Goal: Information Seeking & Learning: Learn about a topic

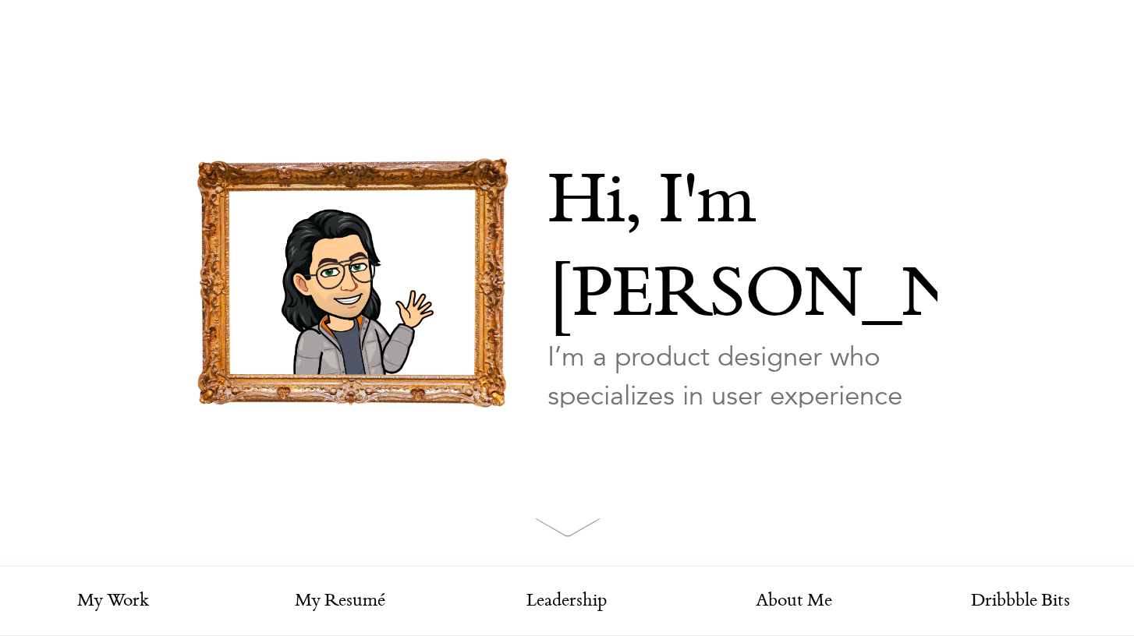
click at [572, 526] on img at bounding box center [567, 527] width 65 height 19
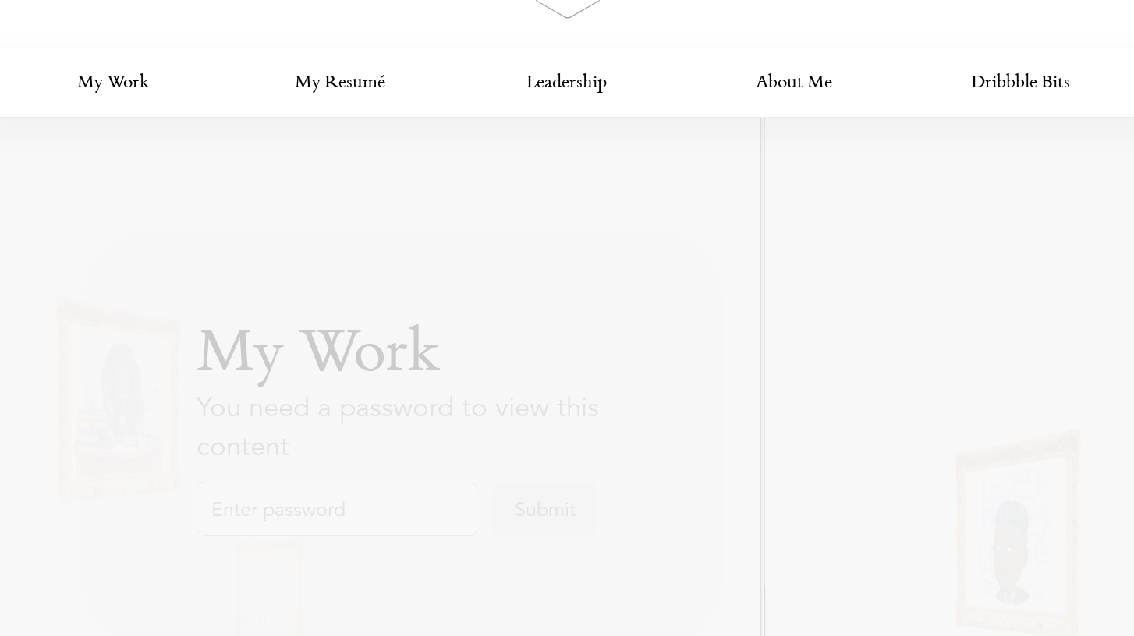
scroll to position [567, 0]
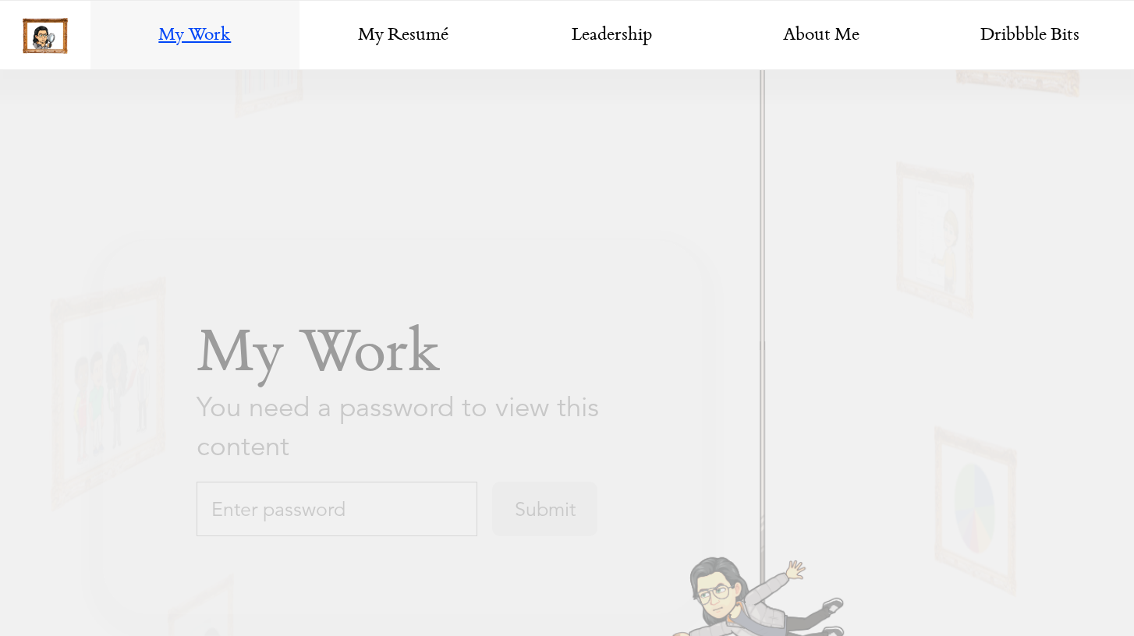
click at [391, 506] on input "text" at bounding box center [336, 509] width 281 height 55
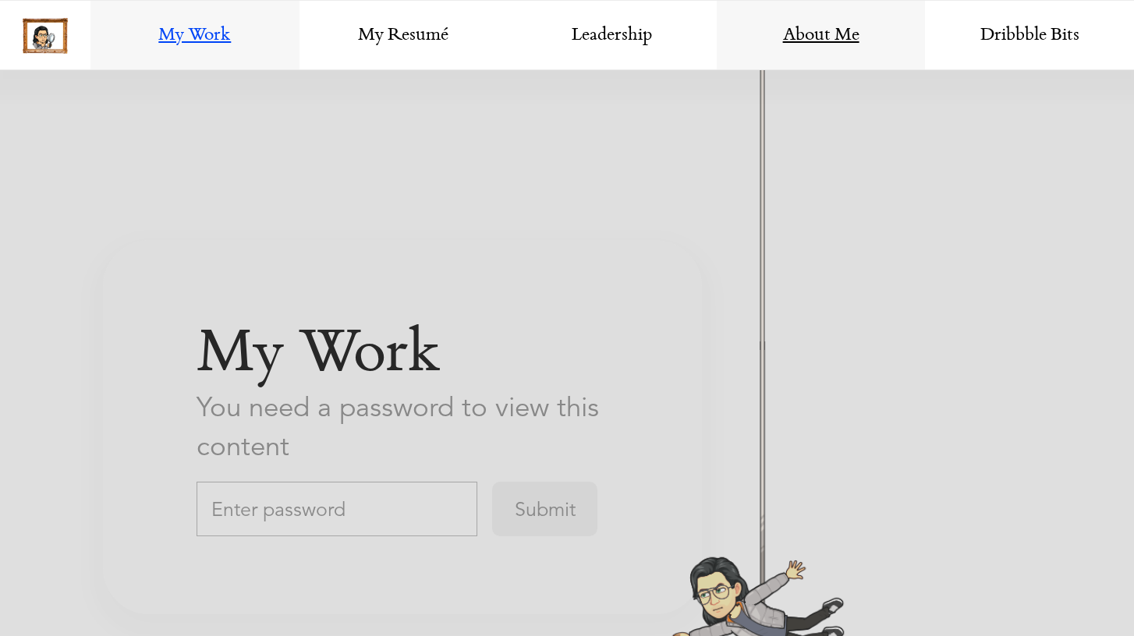
scroll to position [2713, 0]
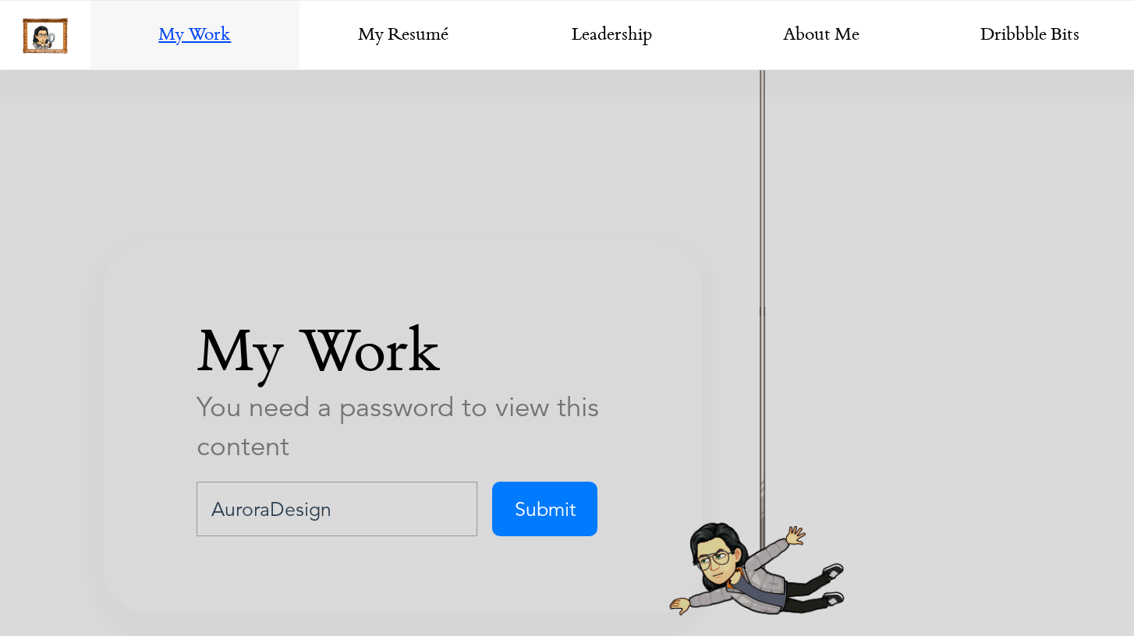
type input "AuroraDesign"
click at [492, 482] on input "Submit" at bounding box center [544, 509] width 105 height 55
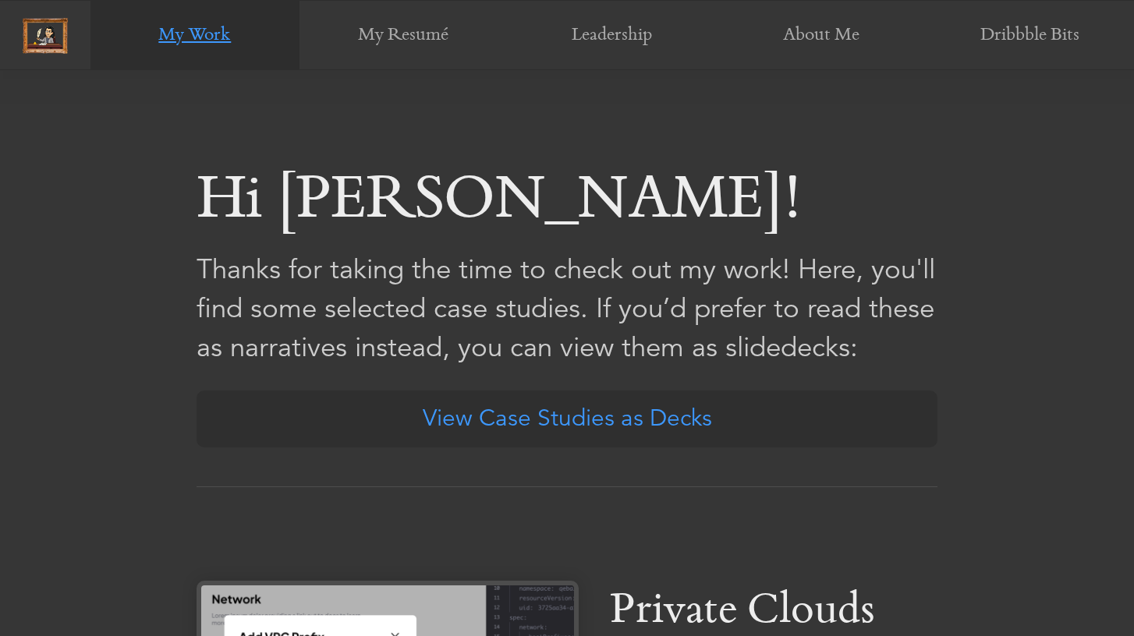
scroll to position [494, 0]
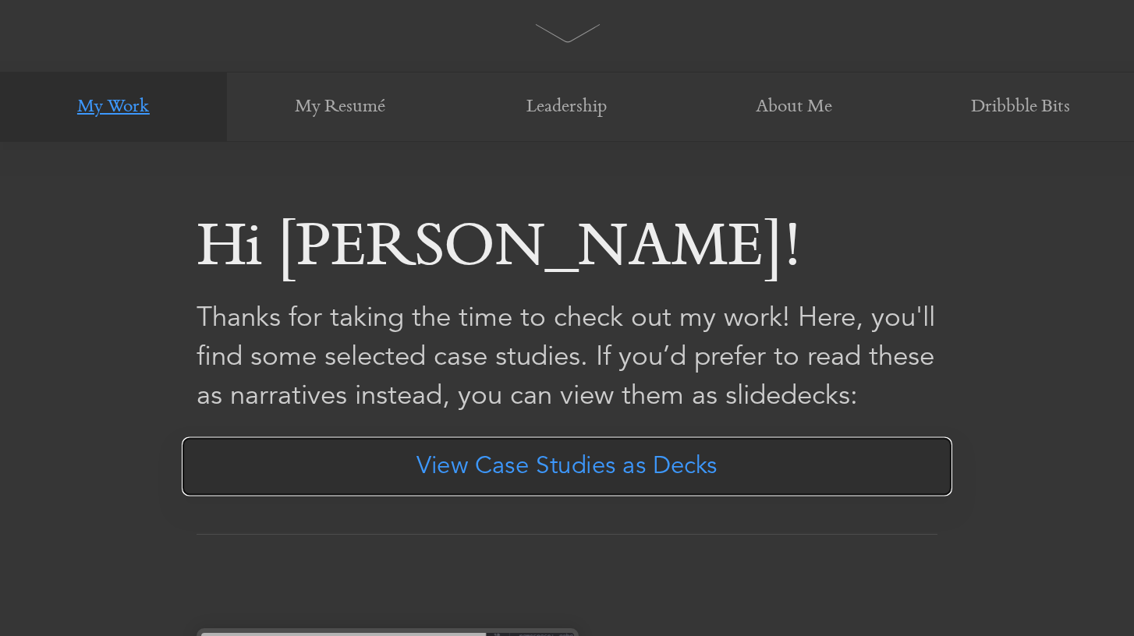
click at [635, 463] on link "View Case Studies as Decks" at bounding box center [567, 466] width 770 height 59
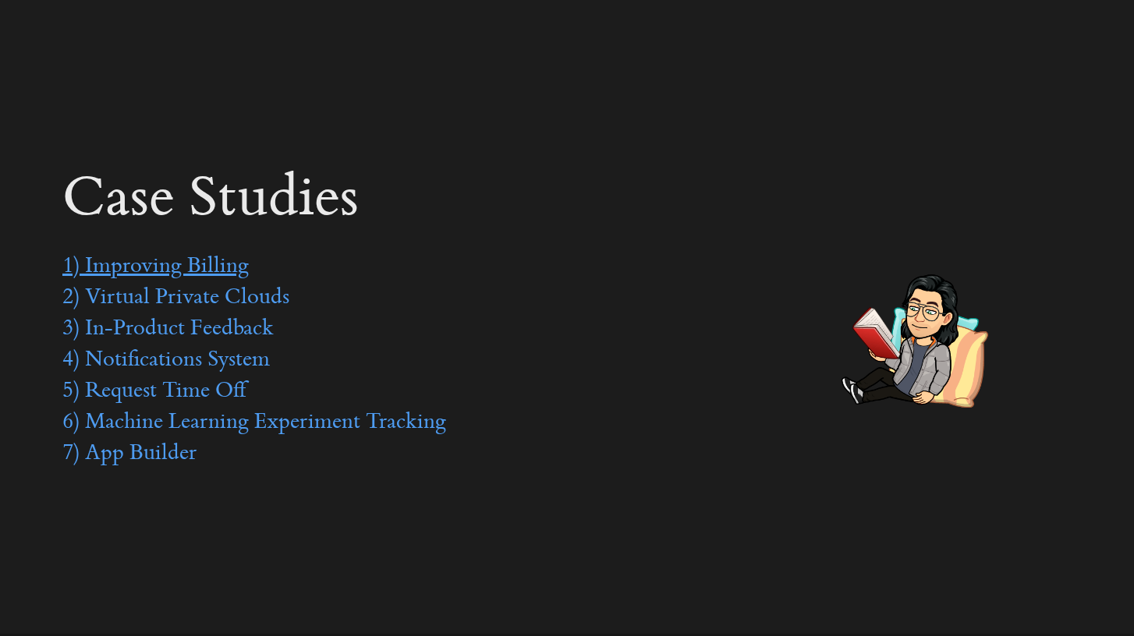
click at [210, 274] on link "1) Improving Billing" at bounding box center [155, 267] width 186 height 23
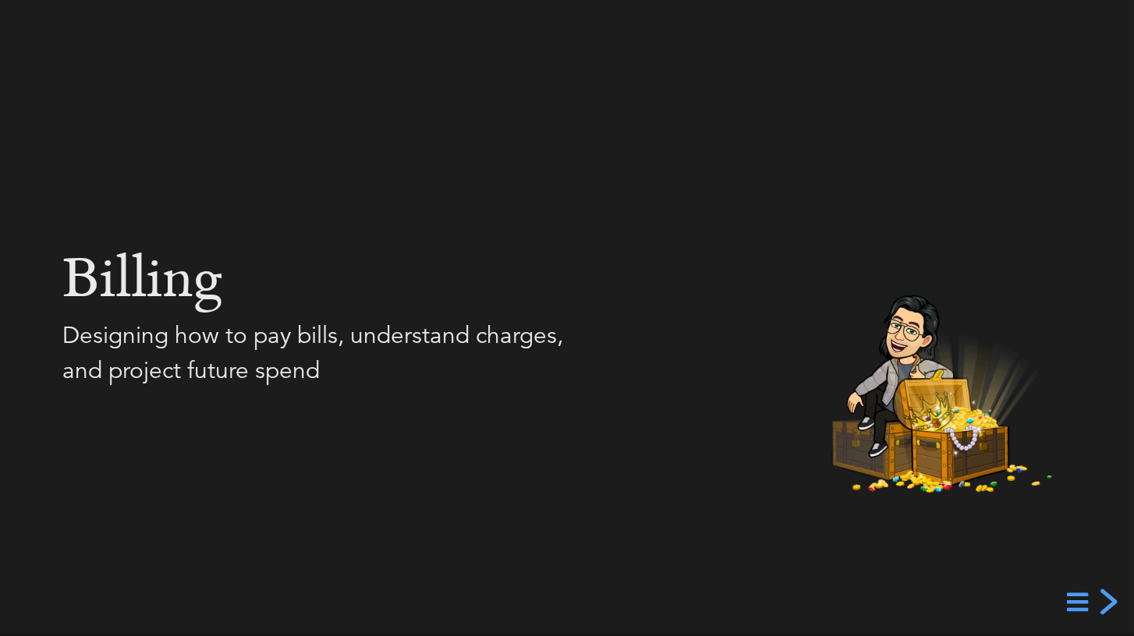
click at [1110, 602] on div "next slide" at bounding box center [1106, 602] width 28 height 28
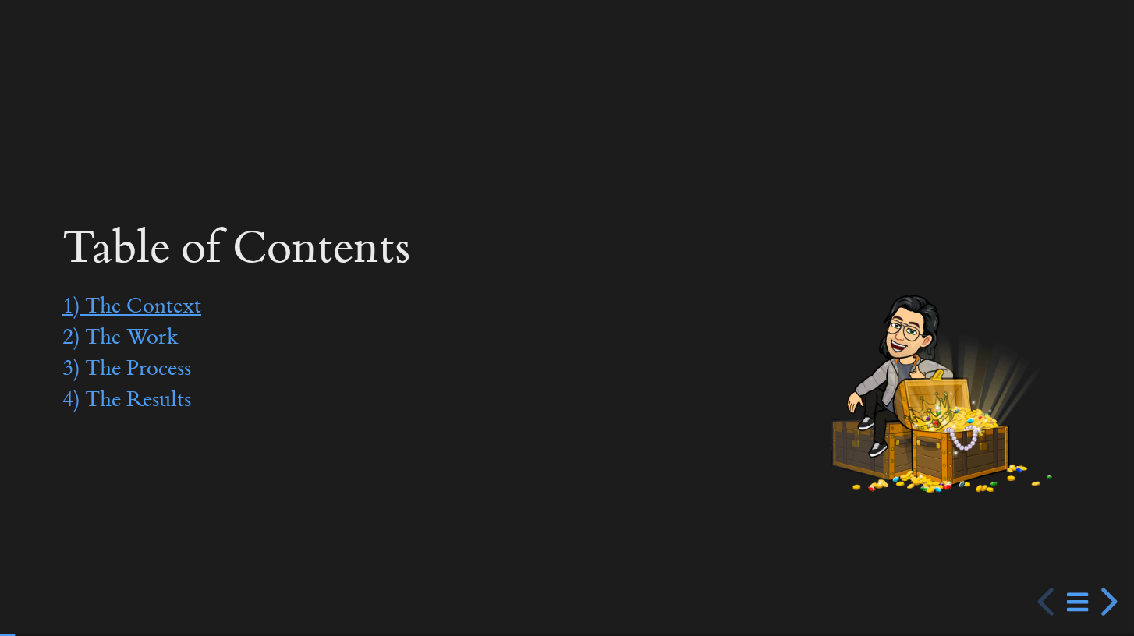
click at [183, 306] on link "1) The Context" at bounding box center [131, 307] width 139 height 23
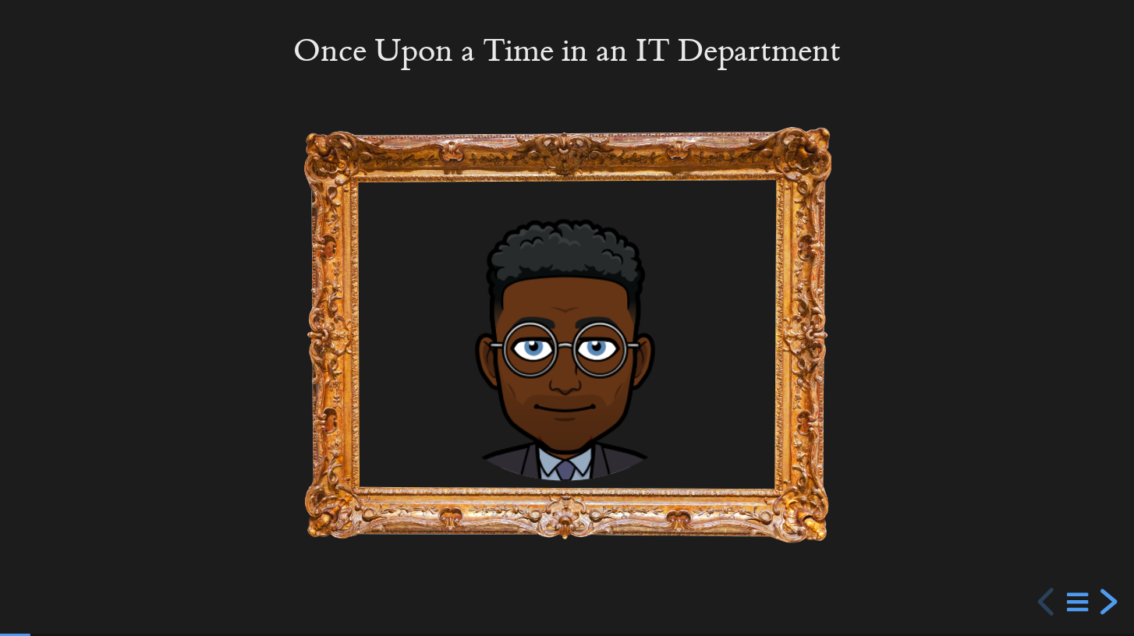
click at [1107, 589] on div "next slide" at bounding box center [1106, 602] width 28 height 28
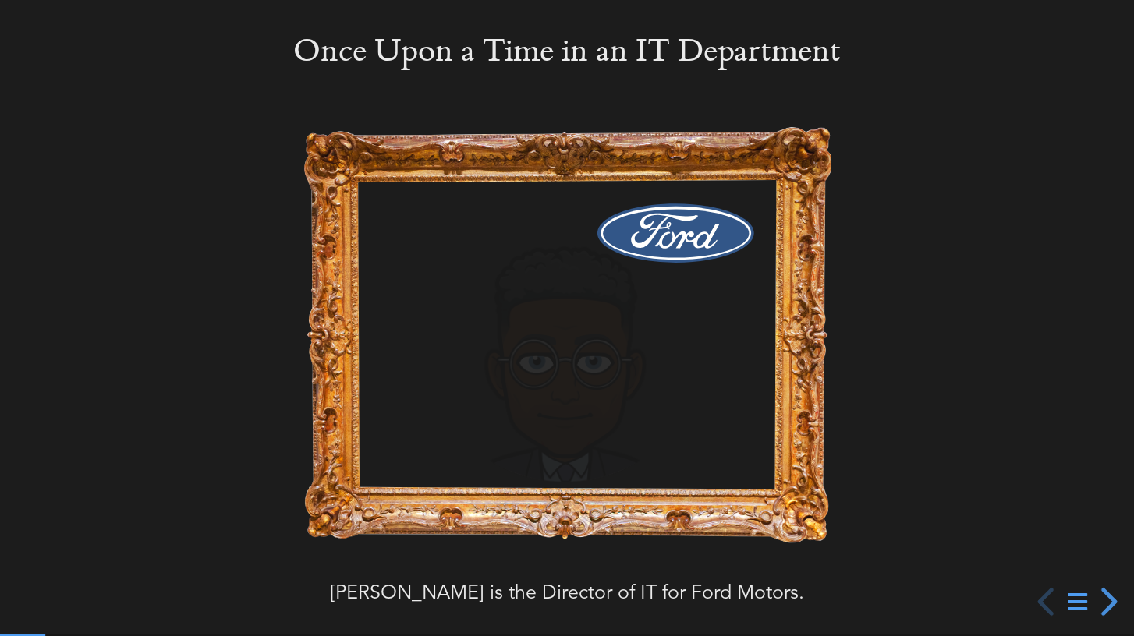
click at [1084, 593] on icon at bounding box center [1076, 602] width 19 height 23
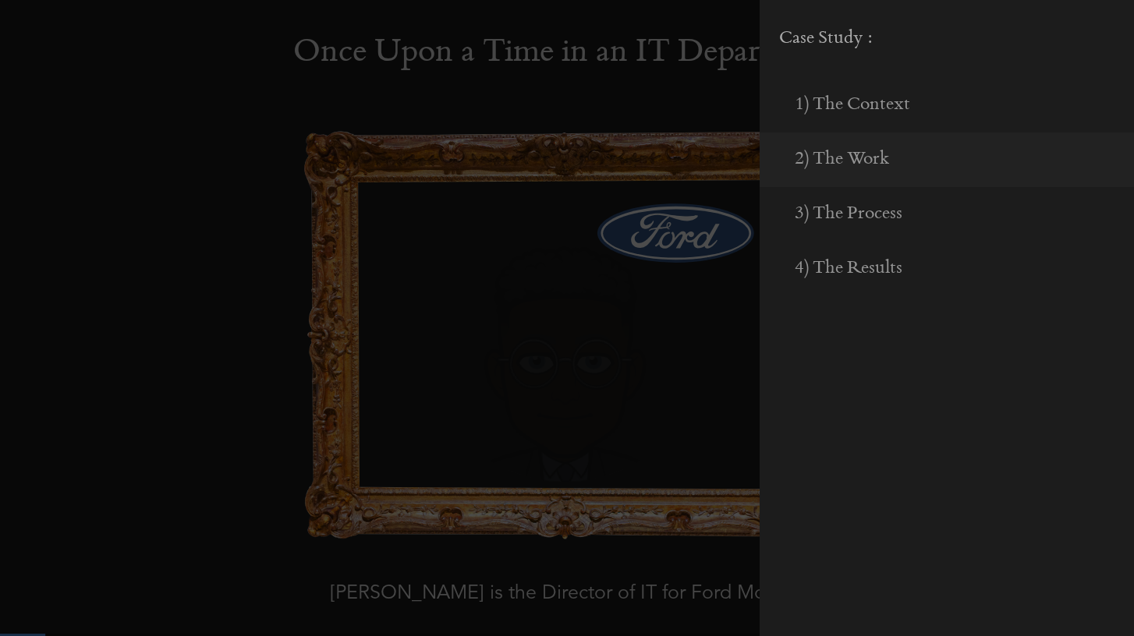
click at [833, 156] on span "2) The Work" at bounding box center [841, 159] width 95 height 19
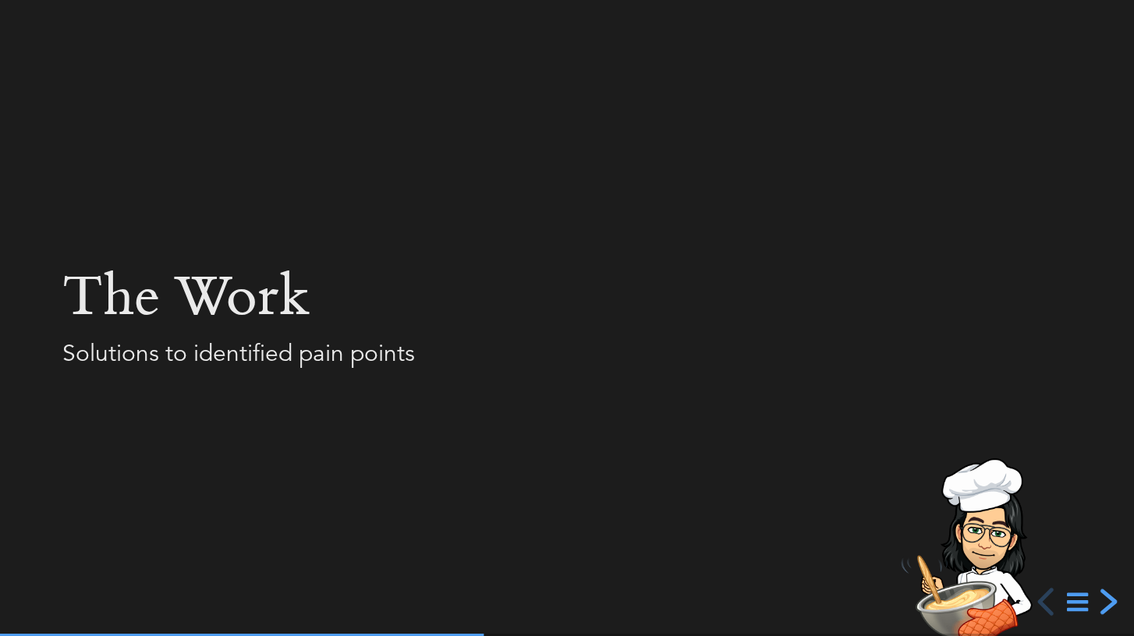
click at [1113, 606] on div "next slide" at bounding box center [1106, 602] width 28 height 28
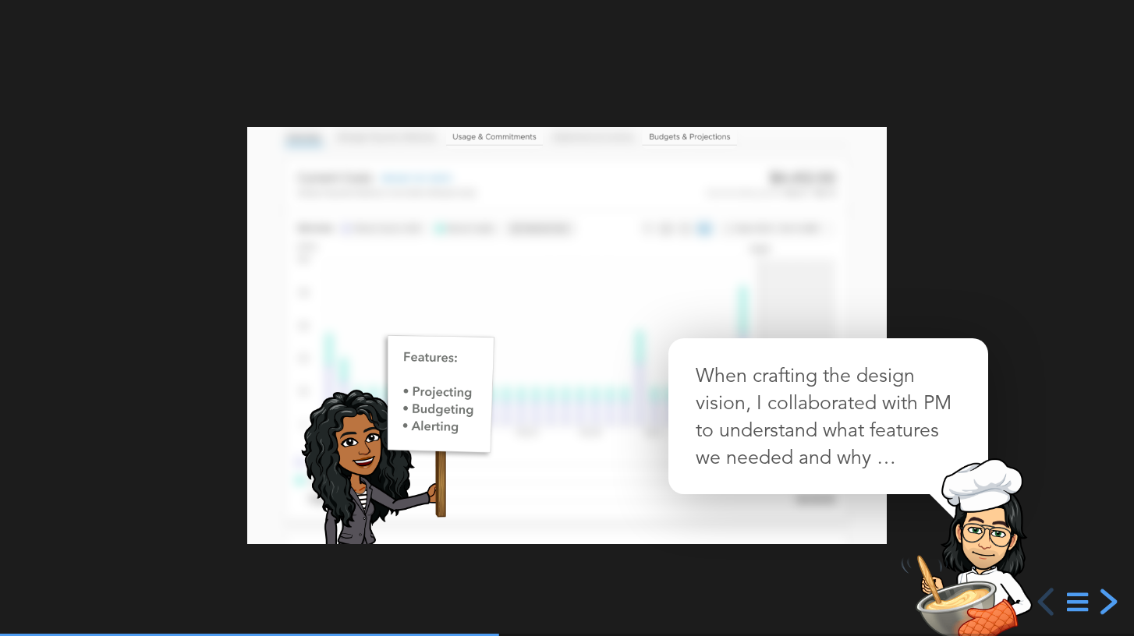
click at [1113, 606] on div "next slide" at bounding box center [1106, 602] width 28 height 28
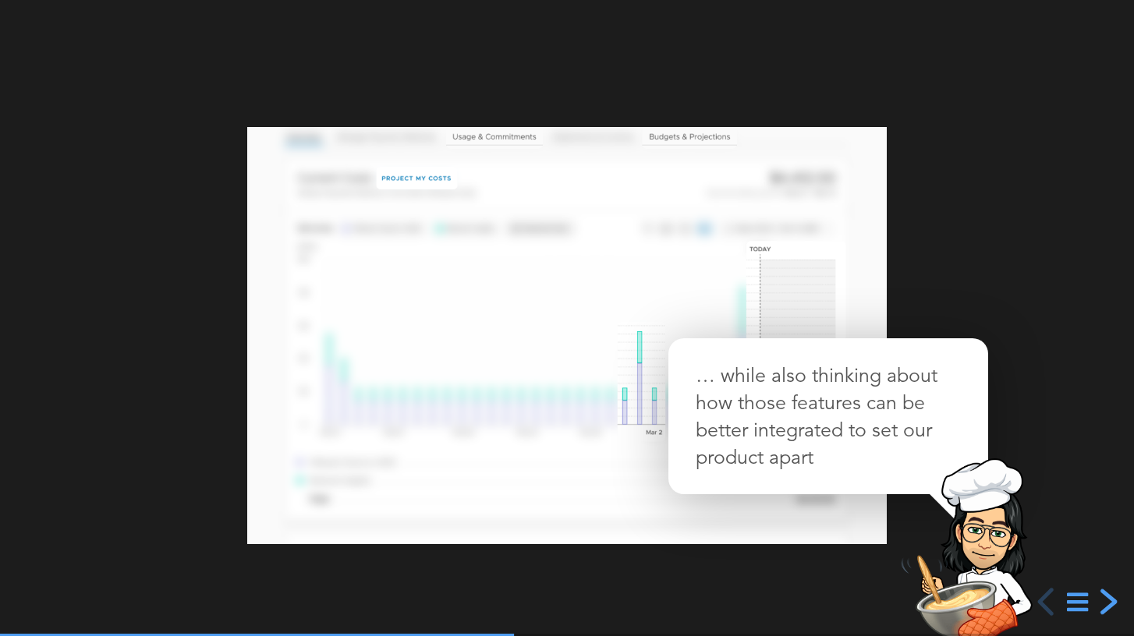
click at [1109, 601] on div "next slide" at bounding box center [1106, 602] width 28 height 28
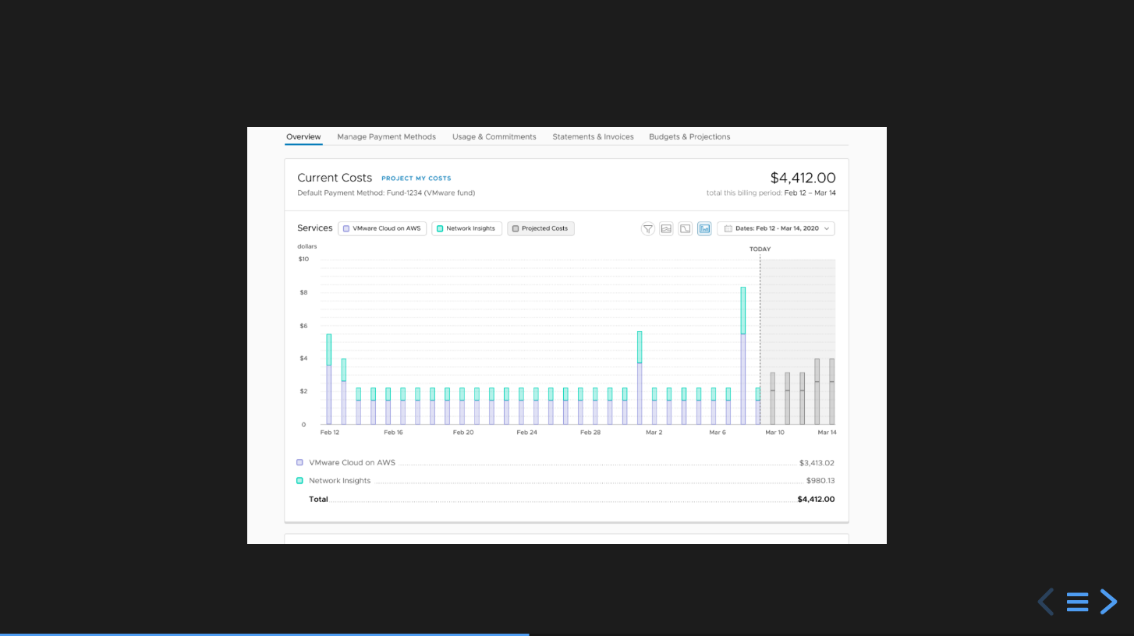
click at [1109, 601] on div "next slide" at bounding box center [1106, 602] width 28 height 28
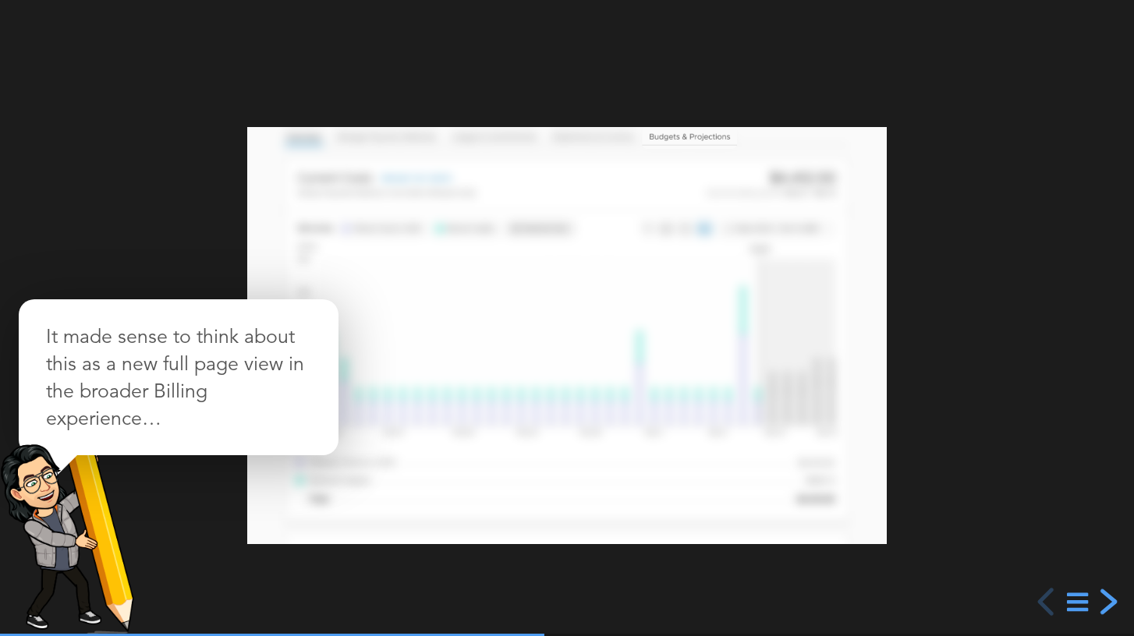
click at [1109, 601] on div "next slide" at bounding box center [1106, 602] width 28 height 28
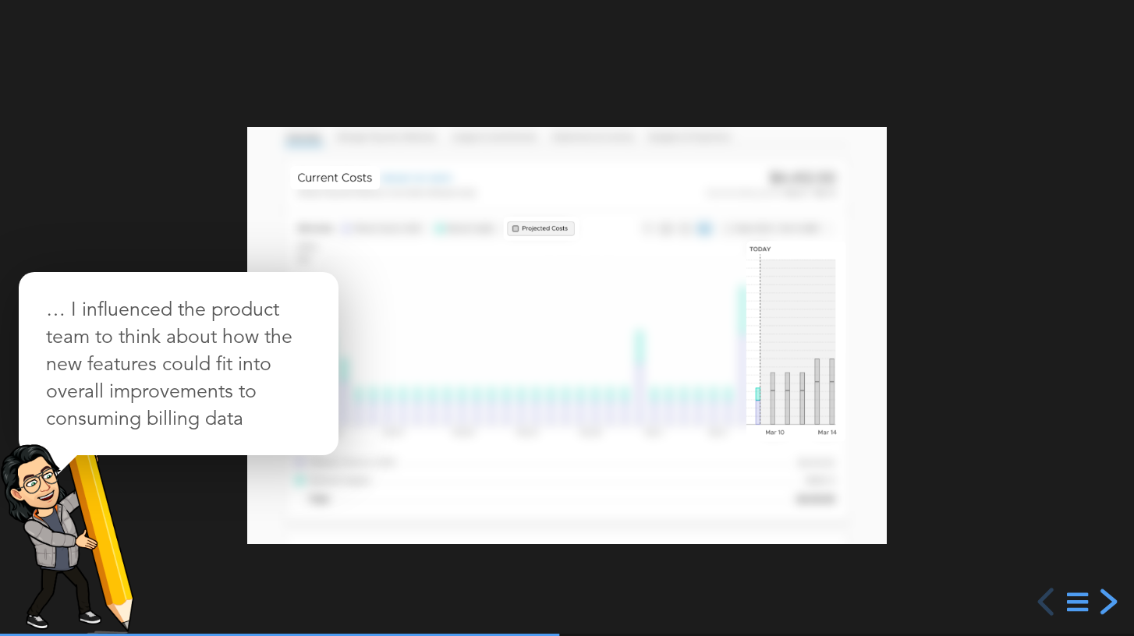
click at [1109, 601] on div "next slide" at bounding box center [1106, 602] width 28 height 28
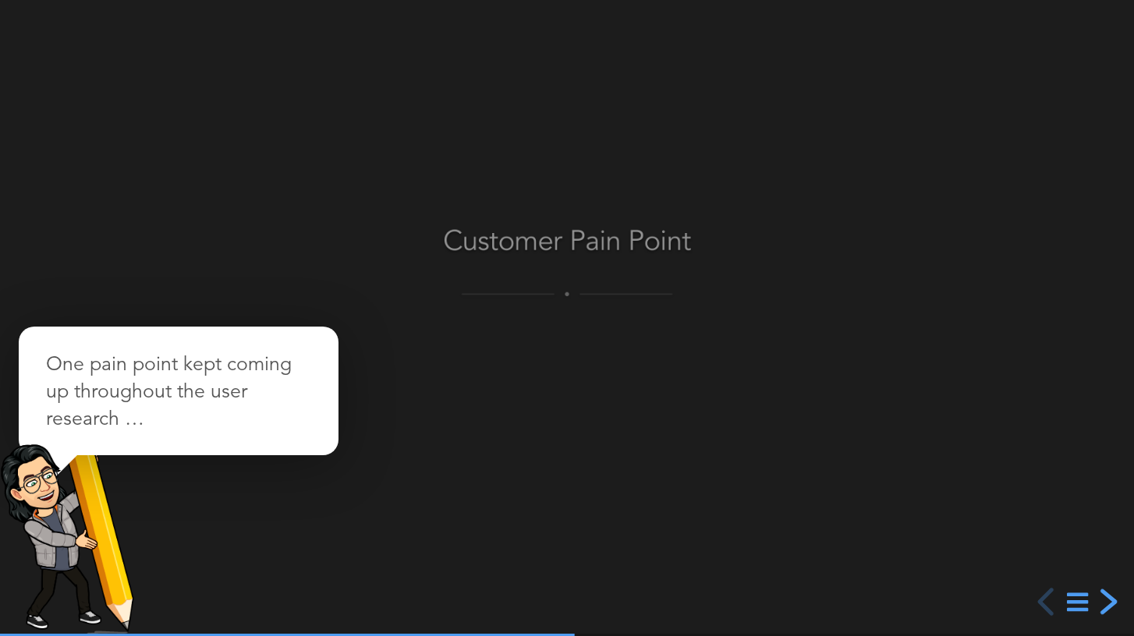
click at [1109, 601] on div "next slide" at bounding box center [1106, 602] width 28 height 28
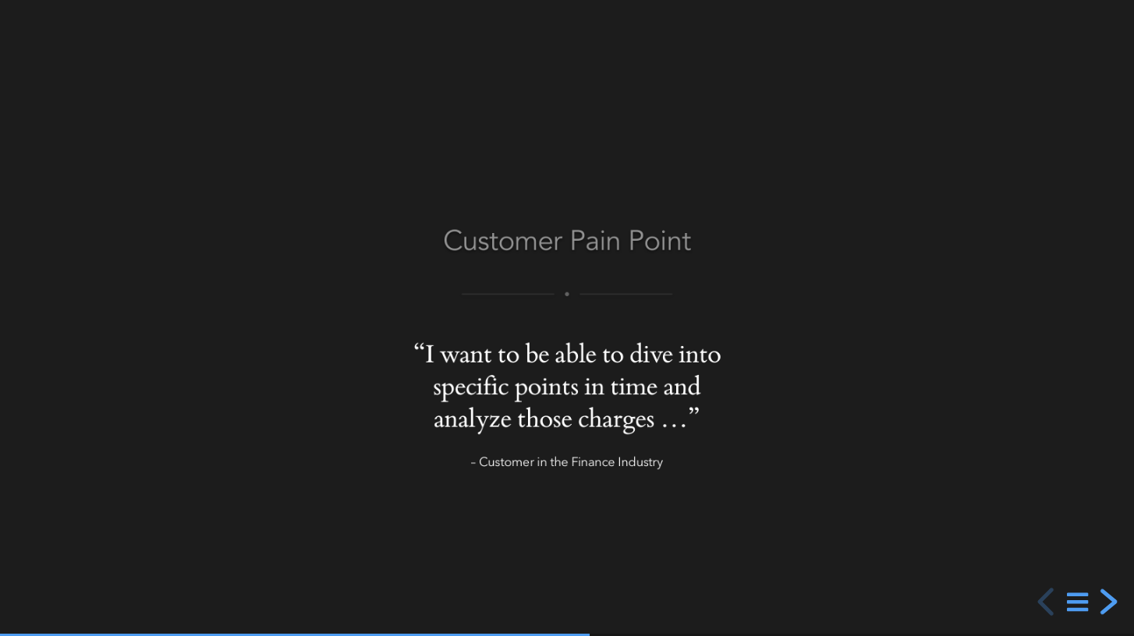
click at [1109, 601] on div "next slide" at bounding box center [1106, 602] width 28 height 28
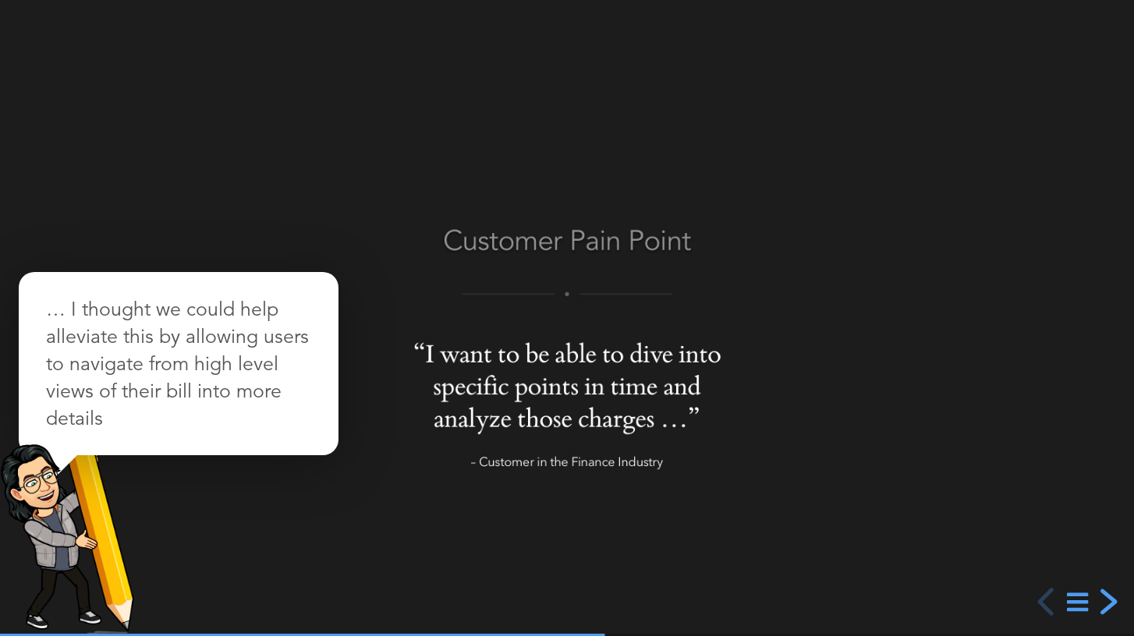
click at [1109, 601] on div "next slide" at bounding box center [1106, 602] width 28 height 28
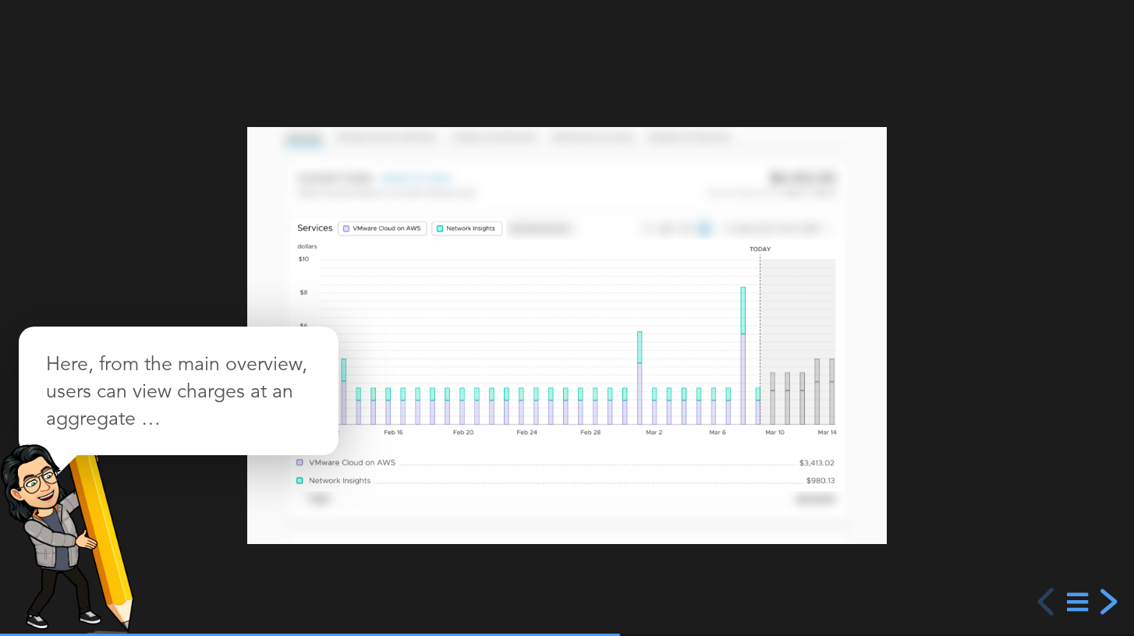
click at [1105, 592] on div "next slide" at bounding box center [1106, 602] width 28 height 28
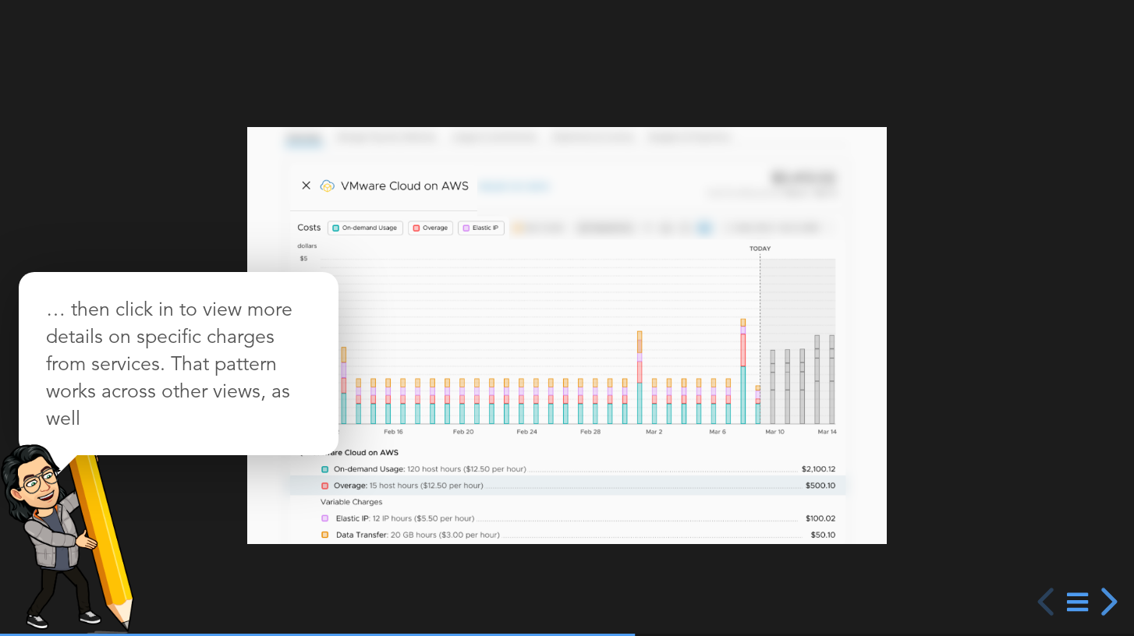
drag, startPoint x: 1105, startPoint y: 592, endPoint x: 990, endPoint y: 529, distance: 130.5
click at [1104, 592] on div "next slide" at bounding box center [1106, 602] width 28 height 28
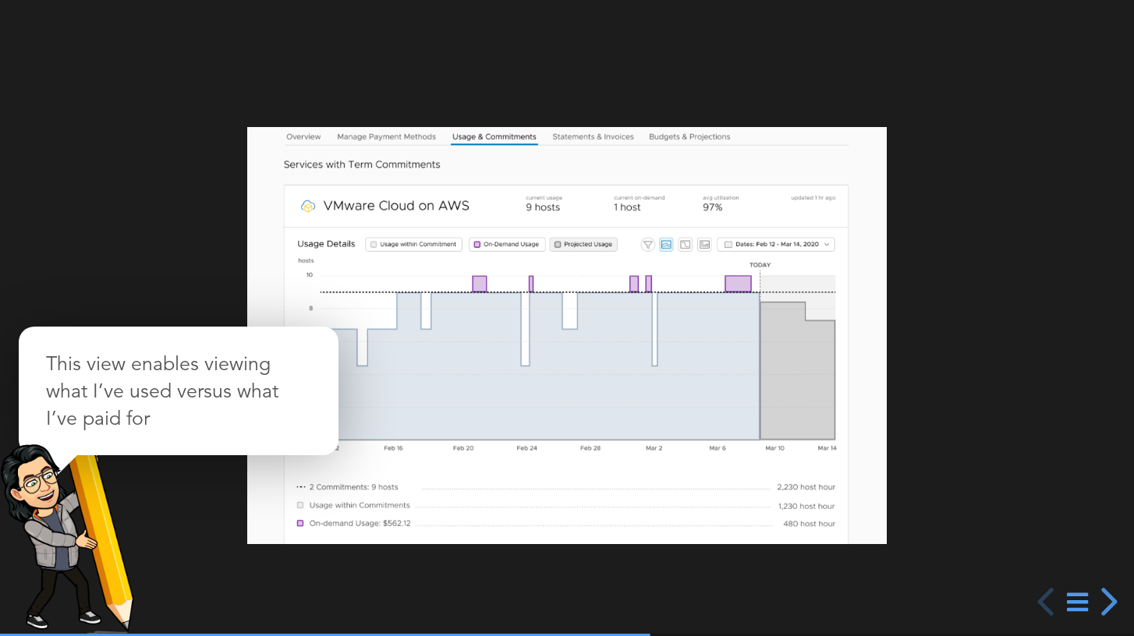
click at [165, 58] on div at bounding box center [567, 318] width 1134 height 636
click at [1075, 595] on icon at bounding box center [1076, 602] width 19 height 23
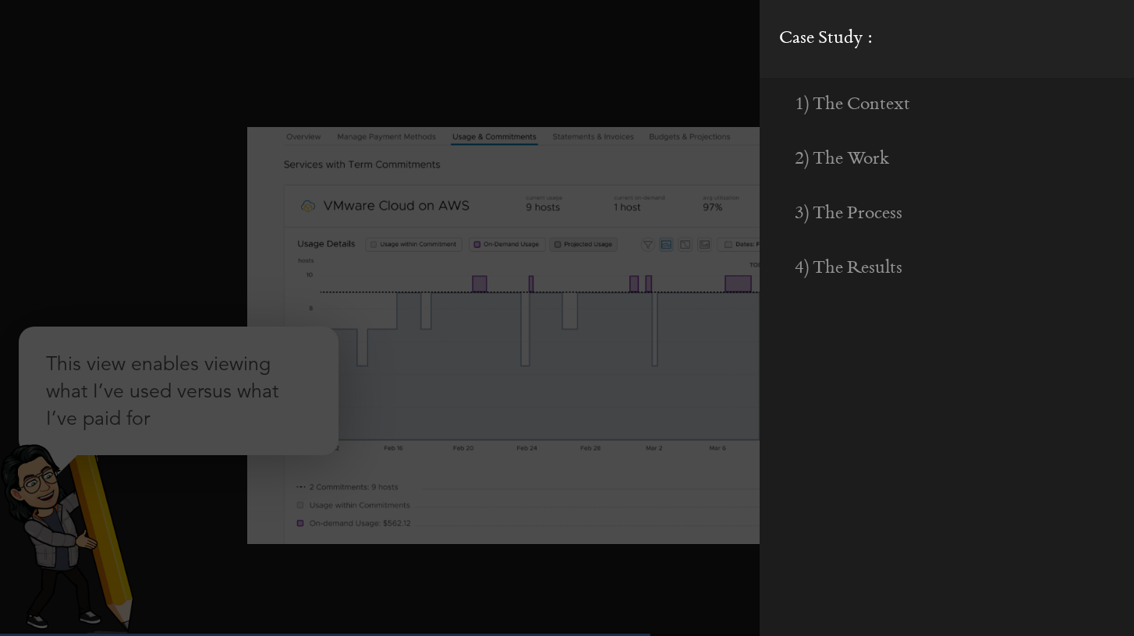
click at [819, 38] on span "Case Study :" at bounding box center [826, 38] width 94 height 19
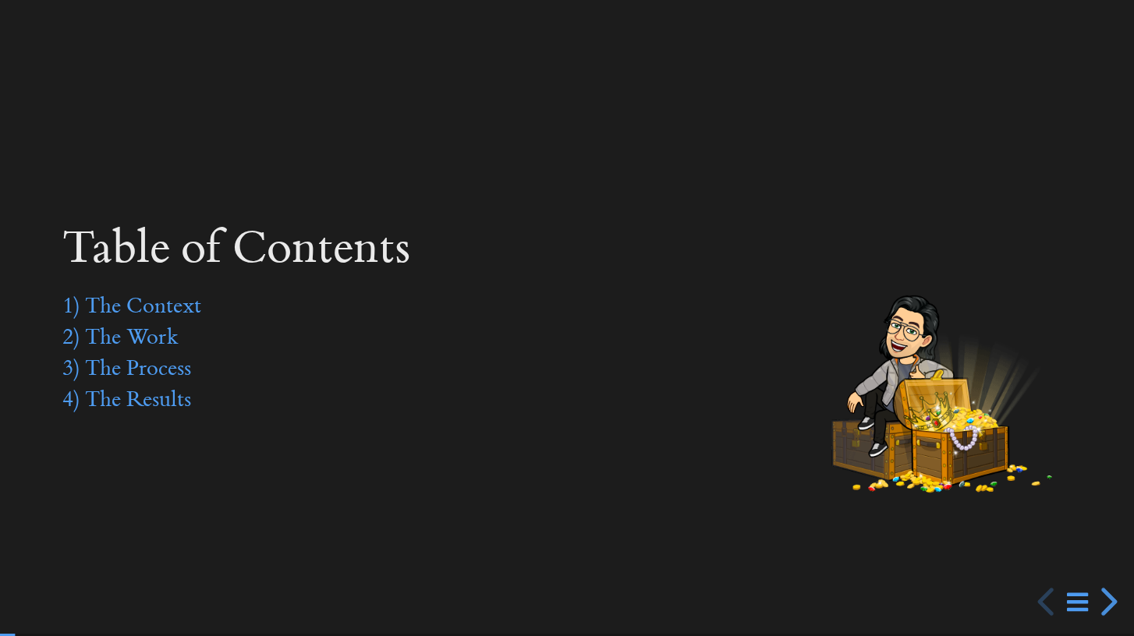
click at [798, 8] on div at bounding box center [567, 318] width 1134 height 636
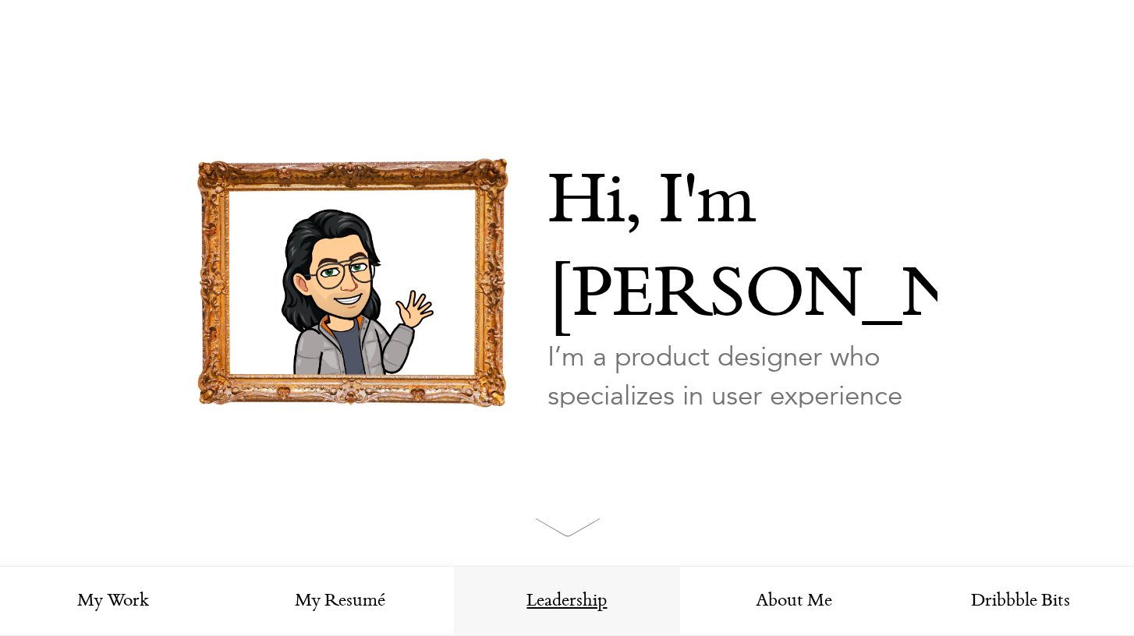
click at [573, 604] on link "Leadership" at bounding box center [567, 602] width 227 height 70
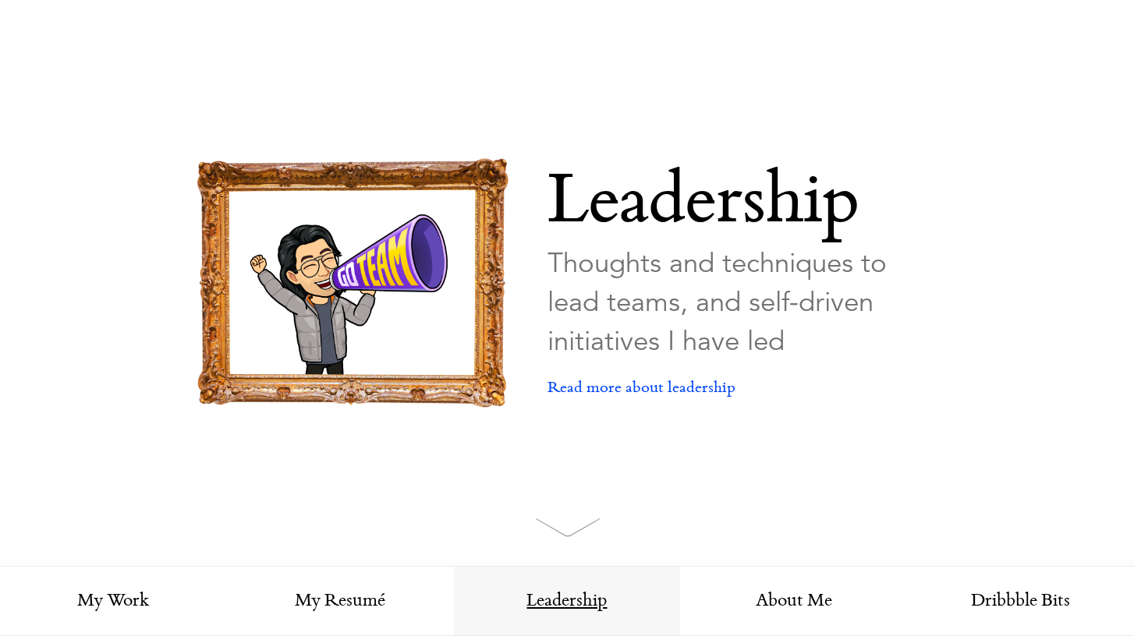
scroll to position [1, 0]
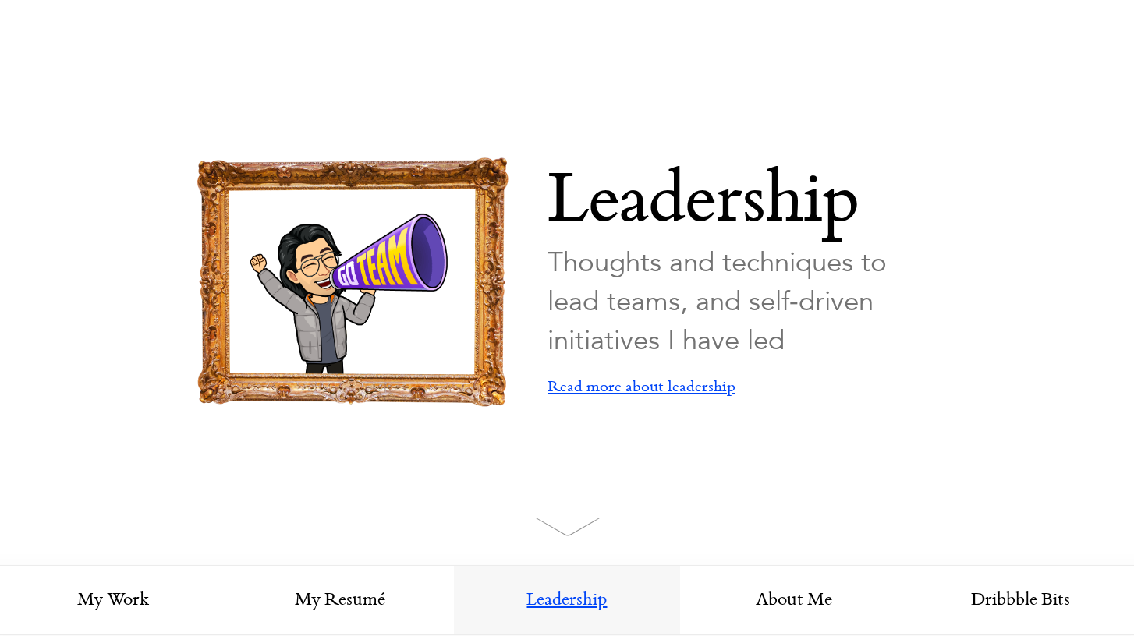
click at [675, 384] on link "Read more about leadership" at bounding box center [641, 387] width 188 height 55
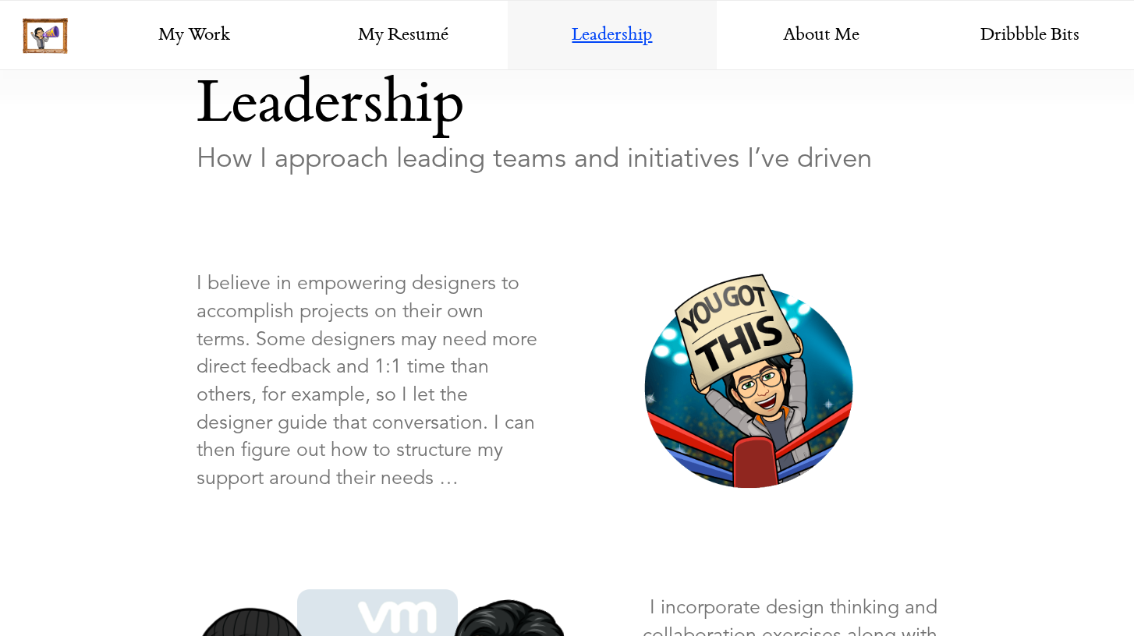
scroll to position [582, 0]
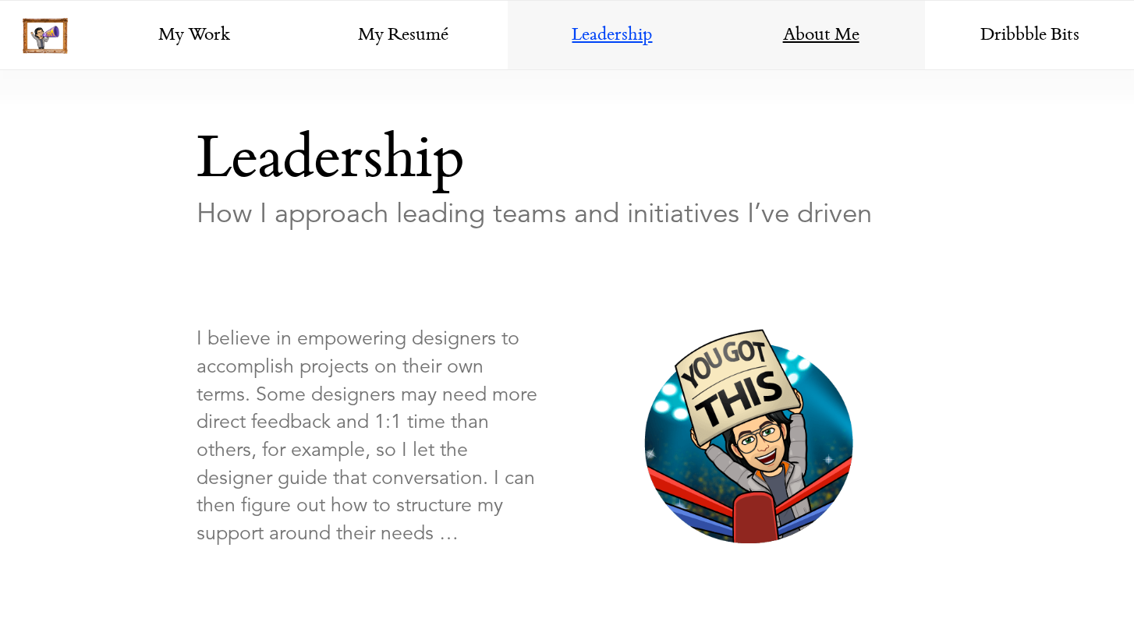
click at [833, 51] on link "About Me" at bounding box center [821, 36] width 209 height 70
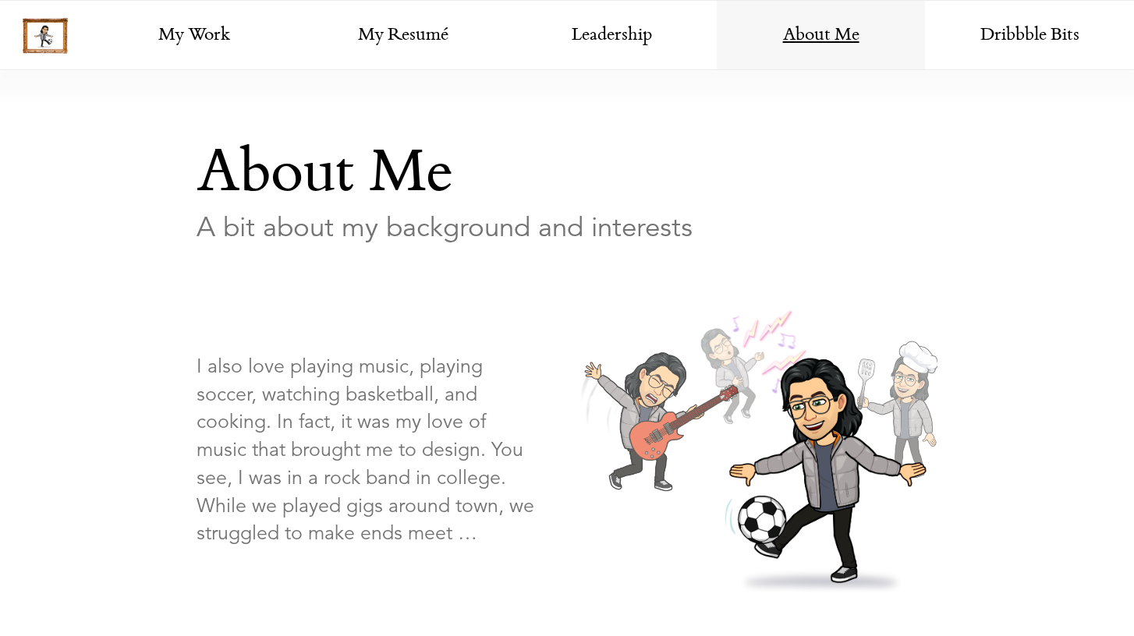
scroll to position [567, 0]
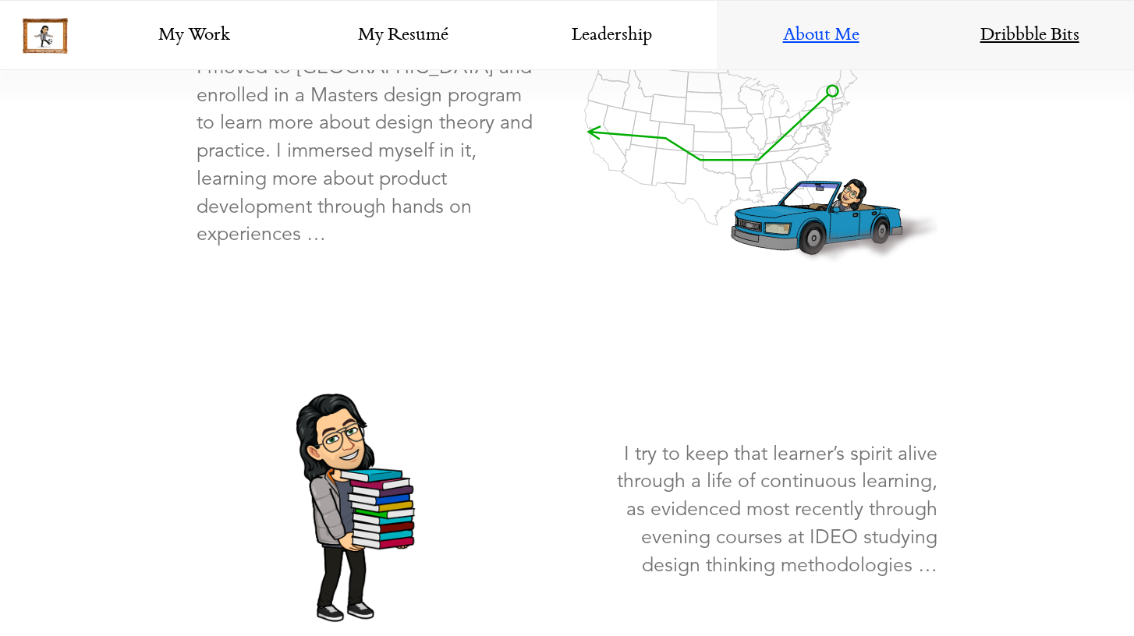
click at [993, 28] on link "Dribbble Bits" at bounding box center [1029, 36] width 209 height 70
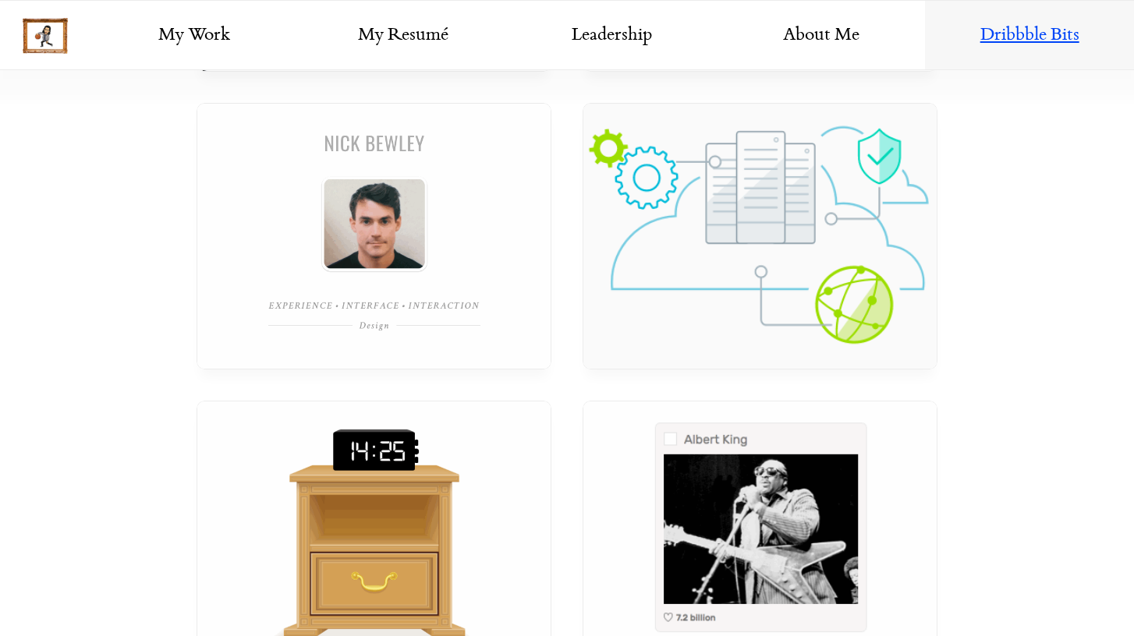
scroll to position [1089, 0]
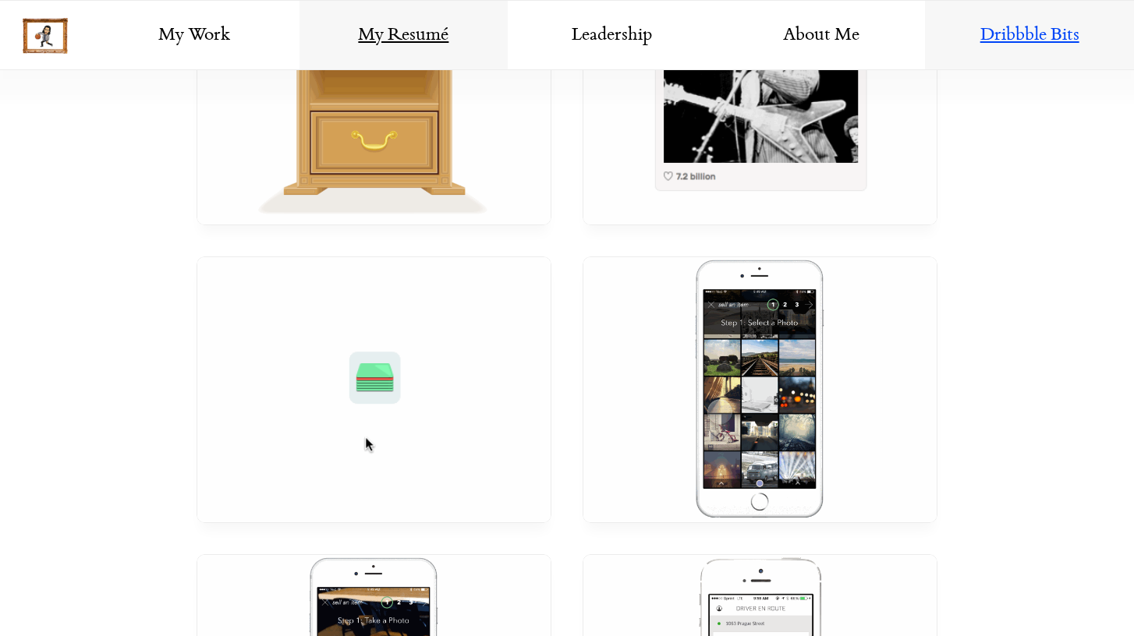
click at [402, 26] on link "My Resumé" at bounding box center [403, 36] width 209 height 70
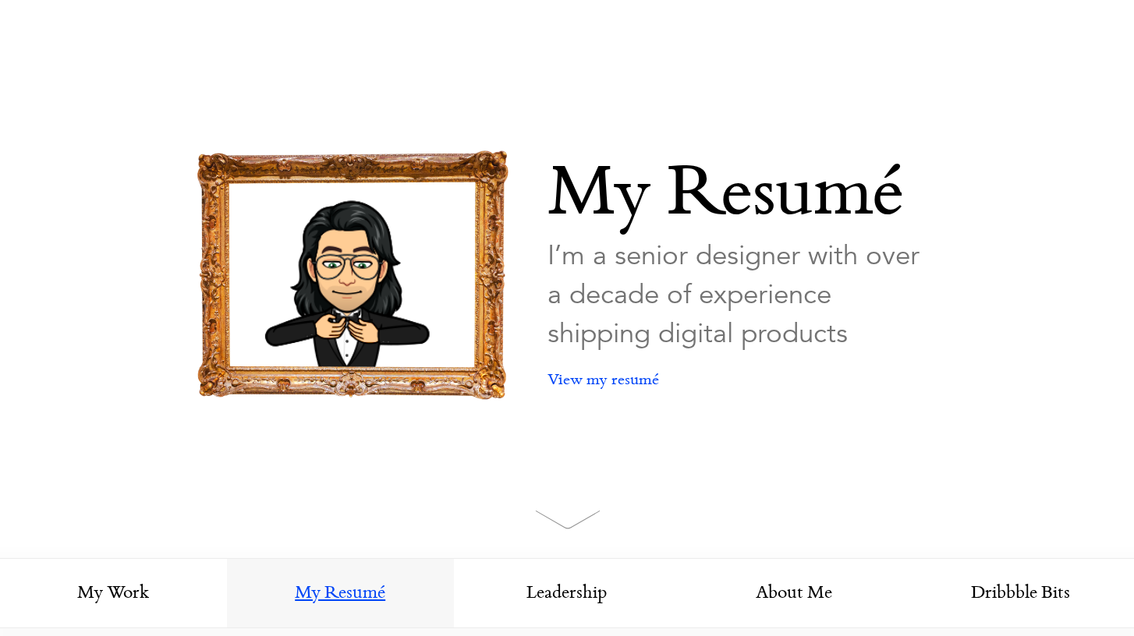
scroll to position [12, 0]
